Goal: Transaction & Acquisition: Purchase product/service

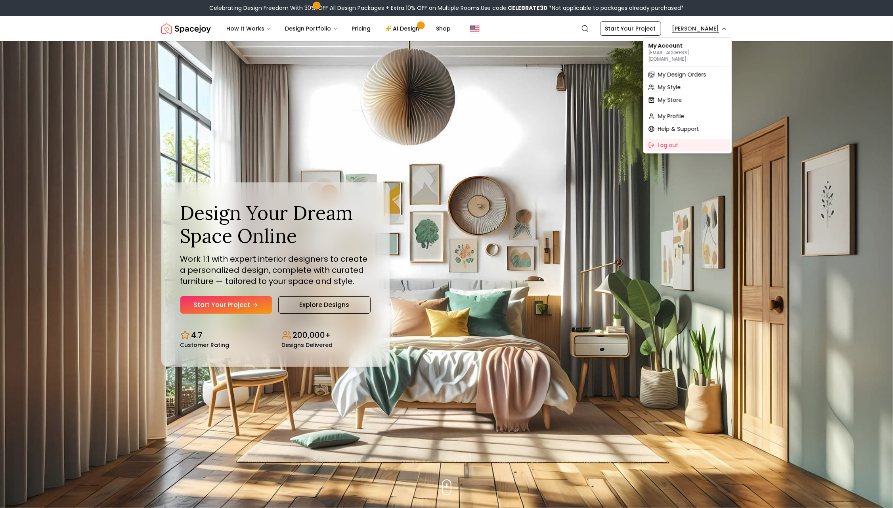
click at [677, 71] on span "My Design Orders" at bounding box center [682, 75] width 48 height 8
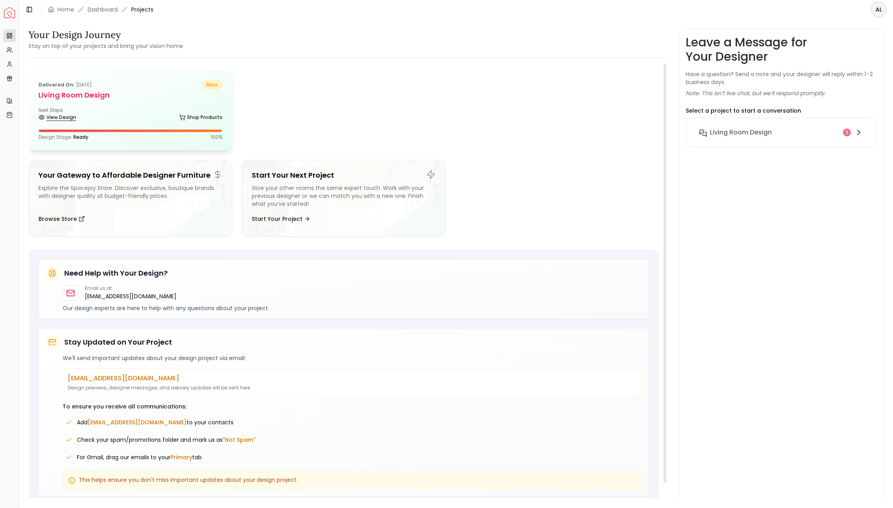
click at [63, 120] on link "View Design" at bounding box center [57, 117] width 38 height 11
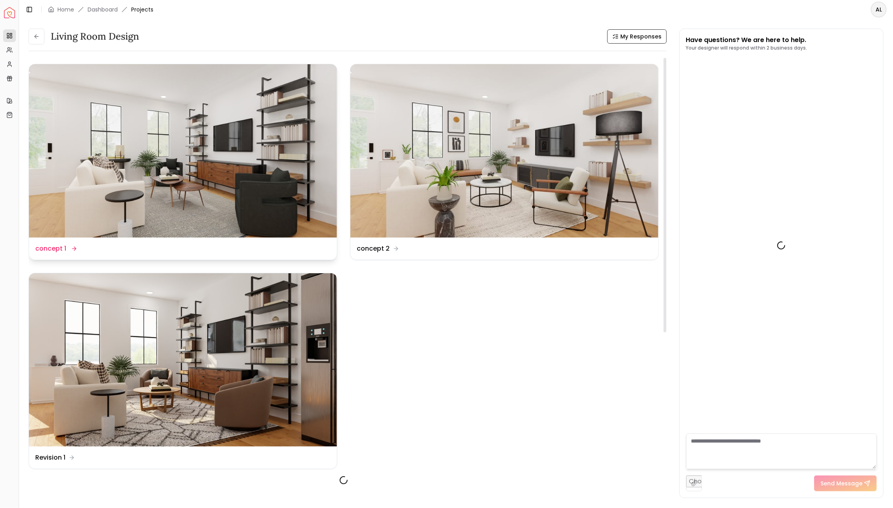
scroll to position [1492, 0]
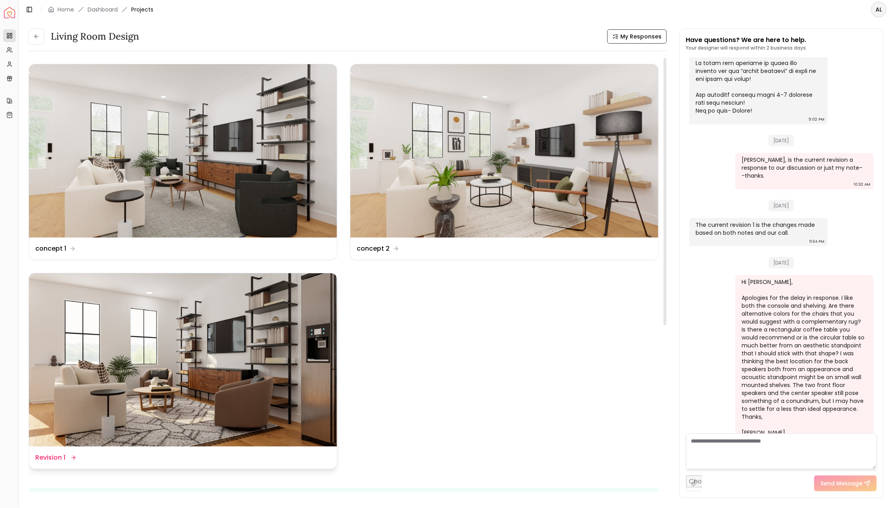
click at [140, 380] on img at bounding box center [183, 359] width 308 height 173
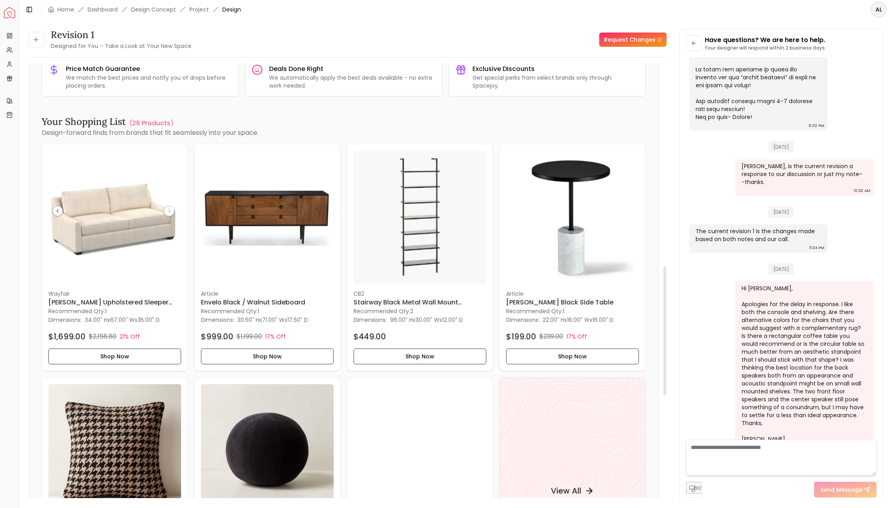
scroll to position [680, 0]
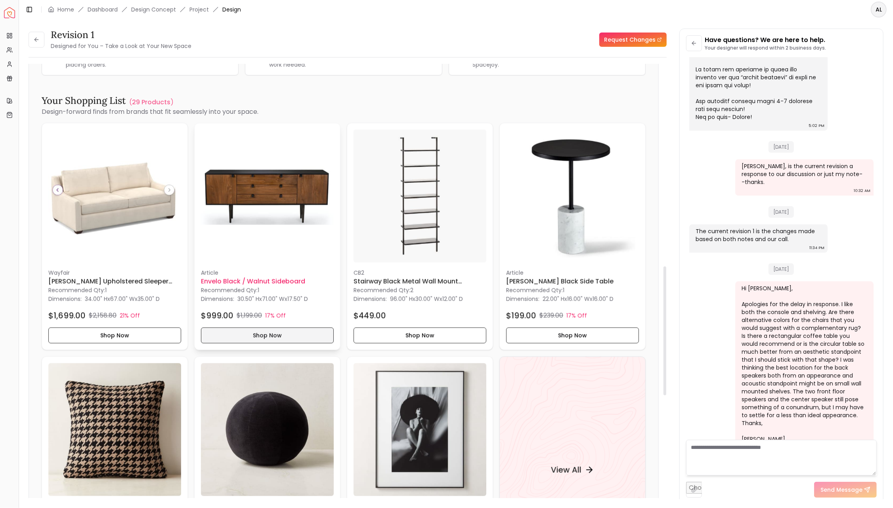
click at [256, 334] on button "Shop Now" at bounding box center [267, 335] width 133 height 16
click at [412, 336] on button "Shop Now" at bounding box center [419, 335] width 133 height 16
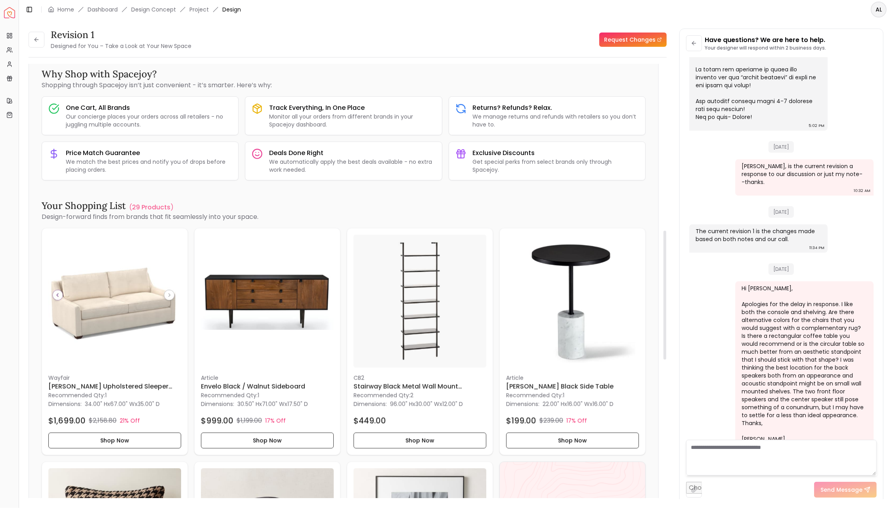
scroll to position [575, 0]
click at [266, 439] on button "Shop Now" at bounding box center [267, 440] width 133 height 16
